Goal: Information Seeking & Learning: Learn about a topic

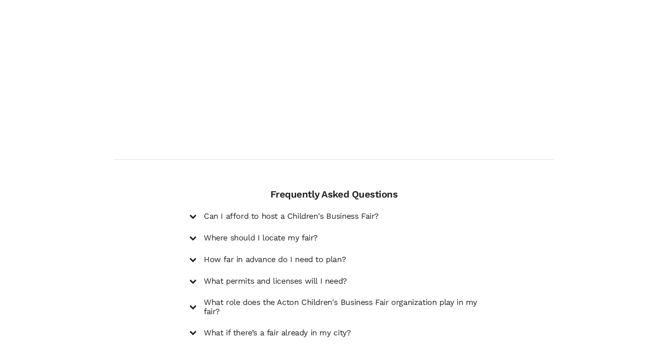
scroll to position [1123, 0]
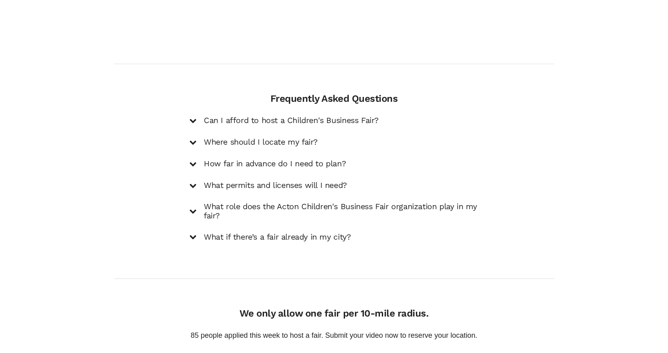
drag, startPoint x: 358, startPoint y: 93, endPoint x: 358, endPoint y: 97, distance: 4.4
click at [358, 116] on h5 "Can I afford to host a Children's Business Fair?" at bounding box center [291, 121] width 175 height 10
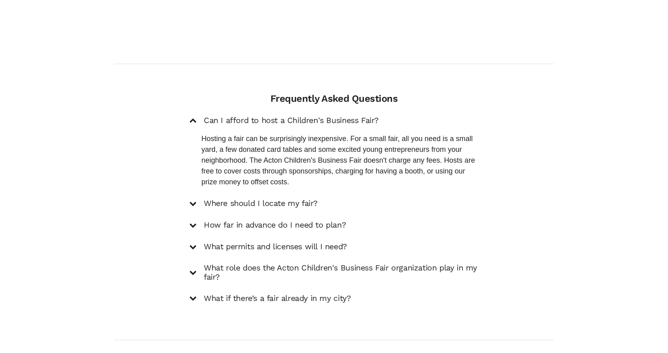
scroll to position [1164, 0]
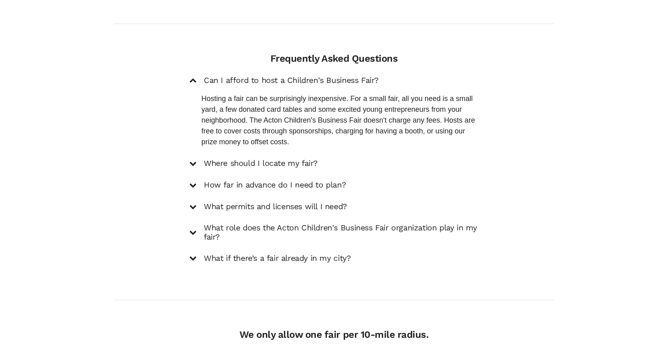
click at [250, 159] on h5 "Where should I locate my fair?" at bounding box center [261, 164] width 114 height 10
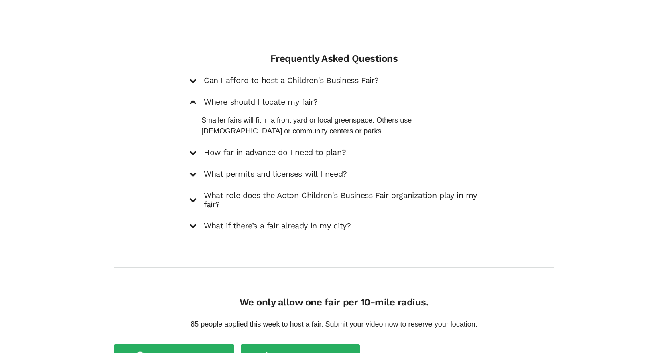
click at [291, 148] on h5 "How far in advance do I need to plan?" at bounding box center [275, 153] width 142 height 10
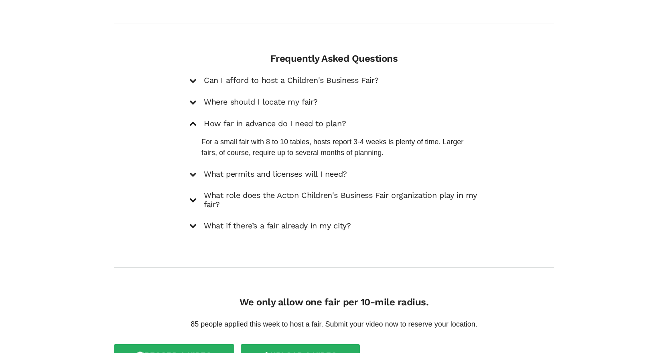
click at [274, 170] on h5 "What permits and licenses will I need?" at bounding box center [275, 175] width 143 height 10
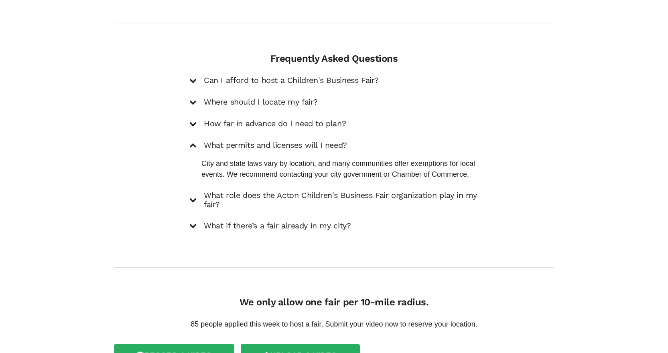
click at [271, 191] on h5 "What role does the Acton Children's Business Fair organization play in my fair?" at bounding box center [341, 200] width 275 height 19
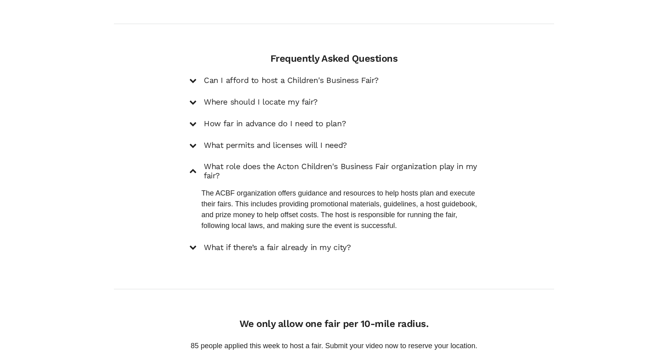
click at [301, 243] on h5 "What if there’s a fair already in my city?" at bounding box center [277, 248] width 147 height 10
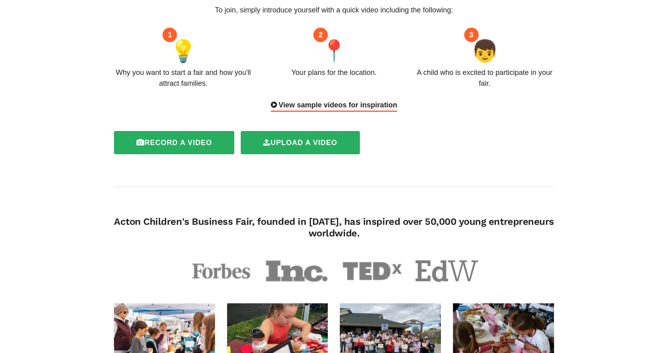
scroll to position [80, 0]
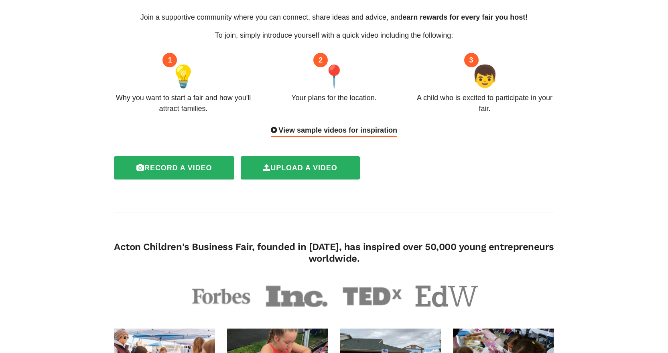
click at [339, 125] on div "View sample videos for inspiration" at bounding box center [334, 131] width 126 height 12
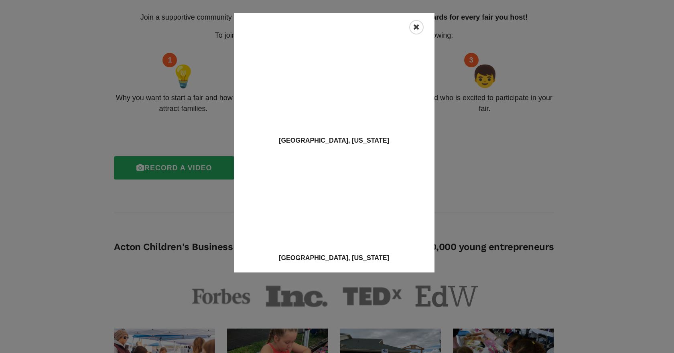
click at [414, 27] on icon "Close" at bounding box center [416, 27] width 6 height 8
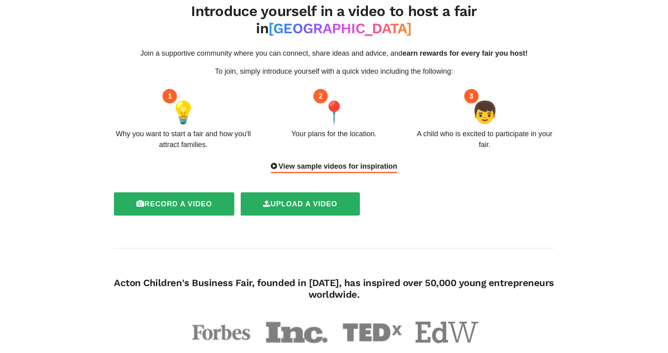
scroll to position [0, 0]
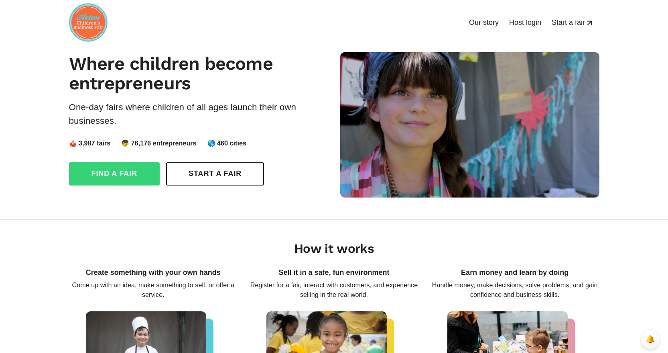
click at [117, 171] on link "Find a fair" at bounding box center [114, 173] width 91 height 23
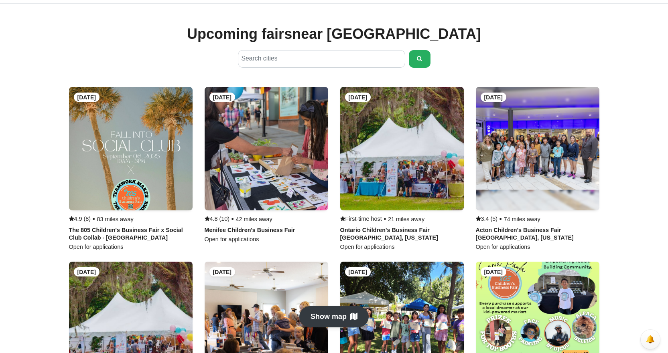
scroll to position [421, 0]
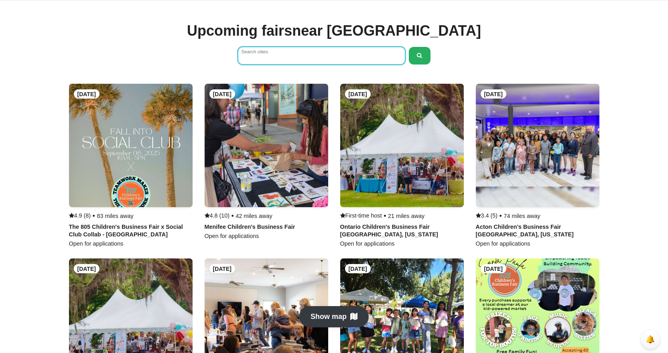
click at [280, 51] on input "Search cities" at bounding box center [321, 56] width 167 height 18
type input "*****"
click at [423, 57] on button "submit" at bounding box center [420, 56] width 22 height 18
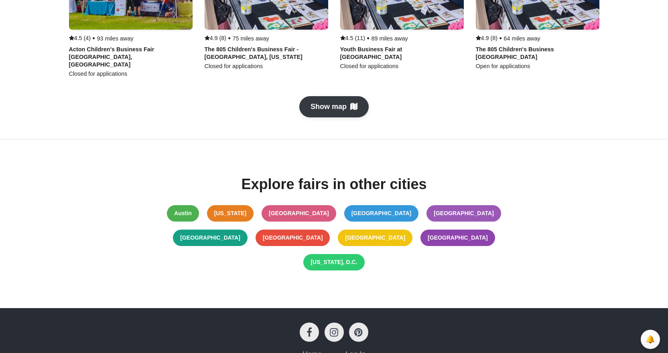
scroll to position [1324, 0]
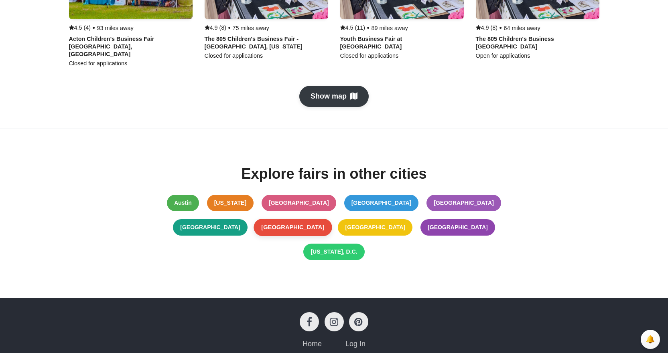
click at [332, 219] on link "[GEOGRAPHIC_DATA]" at bounding box center [293, 227] width 78 height 17
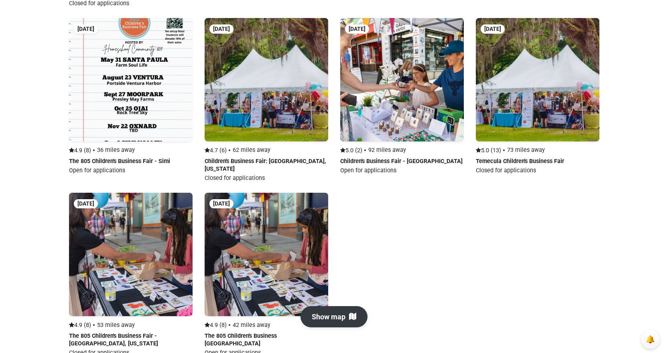
scroll to position [642, 0]
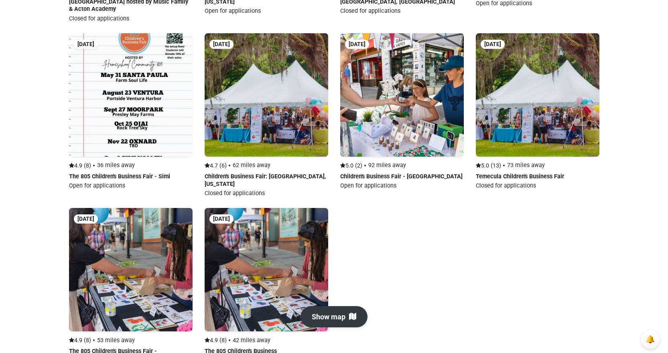
click at [266, 242] on link "Explore Fairs" at bounding box center [267, 290] width 124 height 164
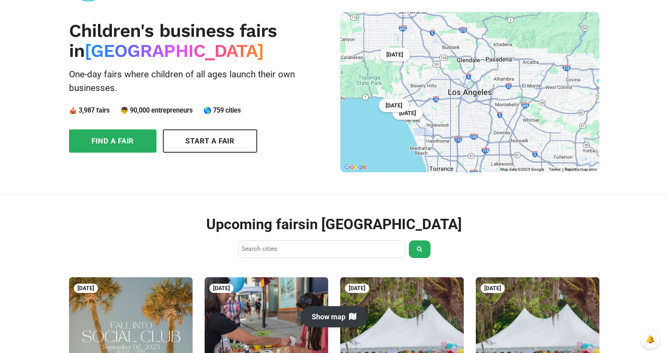
scroll to position [0, 0]
